Goal: Task Accomplishment & Management: Complete application form

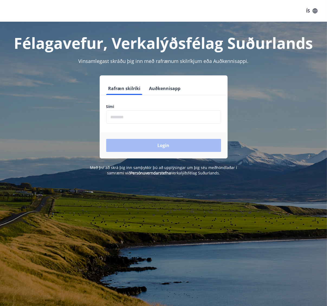
drag, startPoint x: 163, startPoint y: 89, endPoint x: 160, endPoint y: 92, distance: 4.8
click at [162, 90] on button "Auðkennisapp" at bounding box center [165, 88] width 36 height 13
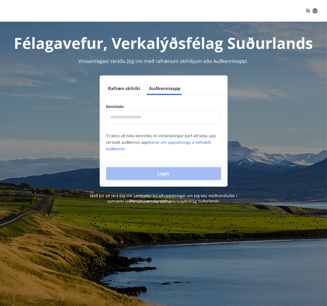
click at [153, 112] on input "text" at bounding box center [163, 116] width 115 height 13
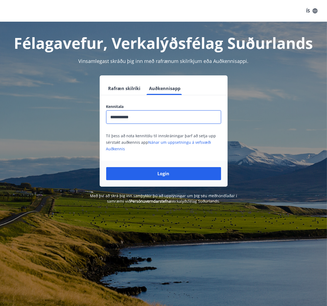
type input "**********"
click at [106, 167] on button "Login" at bounding box center [163, 173] width 115 height 13
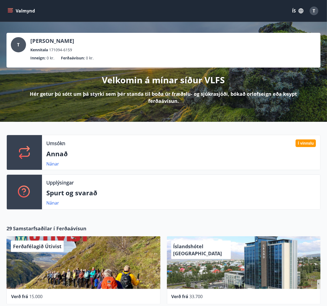
click at [301, 13] on icon "button" at bounding box center [301, 11] width 6 height 6
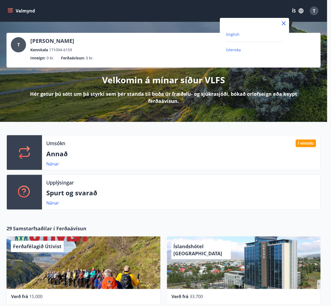
click at [234, 33] on span "English" at bounding box center [232, 34] width 13 height 5
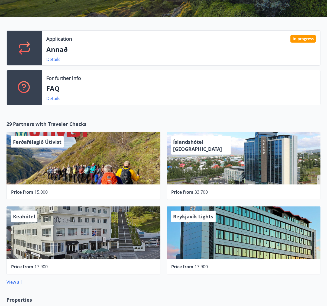
scroll to position [108, 0]
